Goal: Navigation & Orientation: Find specific page/section

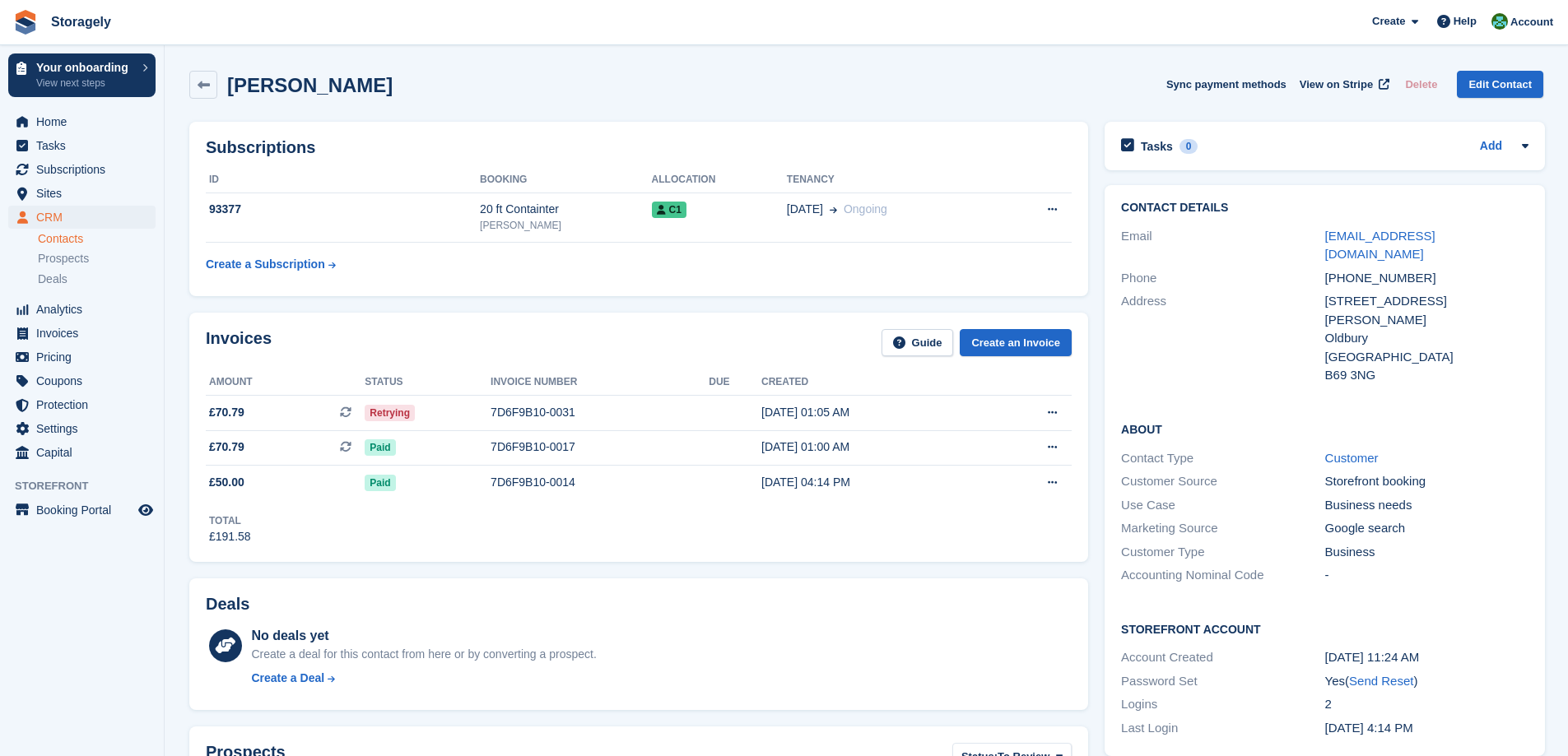
scroll to position [823, 0]
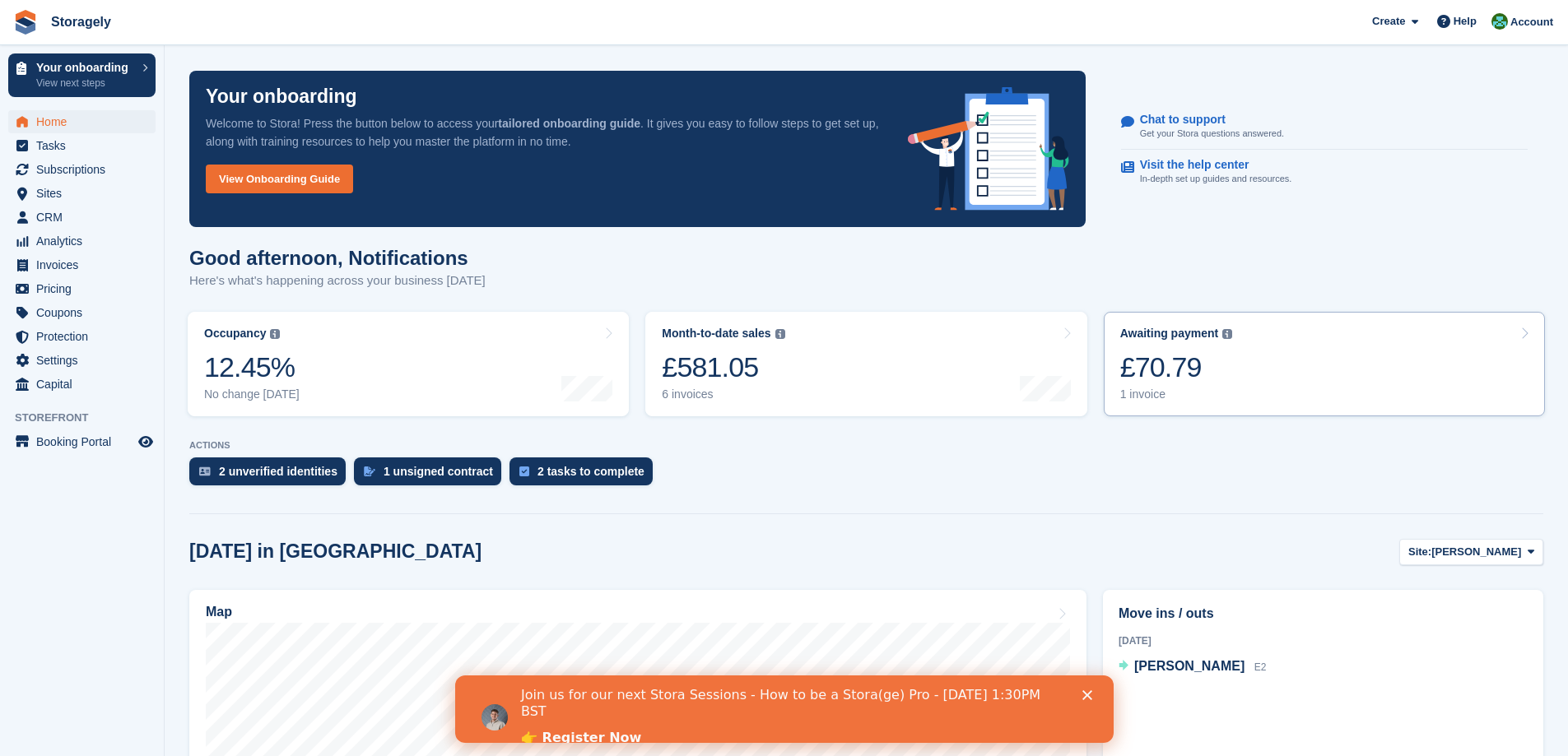
click at [1349, 374] on link "Awaiting payment The total outstanding balance on all open invoices. £70.79 1 i…" at bounding box center [1325, 363] width 442 height 104
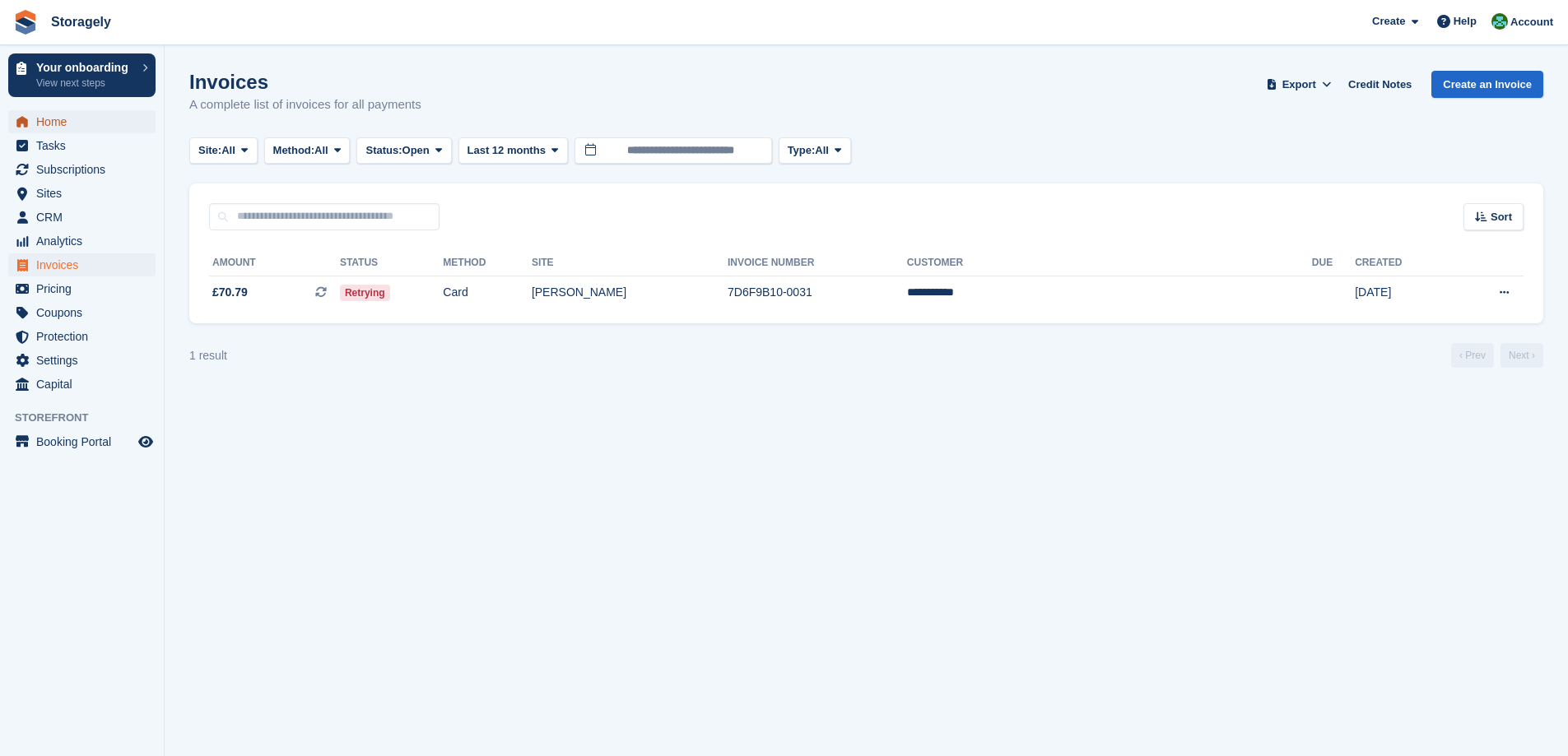
click at [58, 117] on span "Home" at bounding box center [85, 121] width 98 height 23
